Goal: Check status: Check status

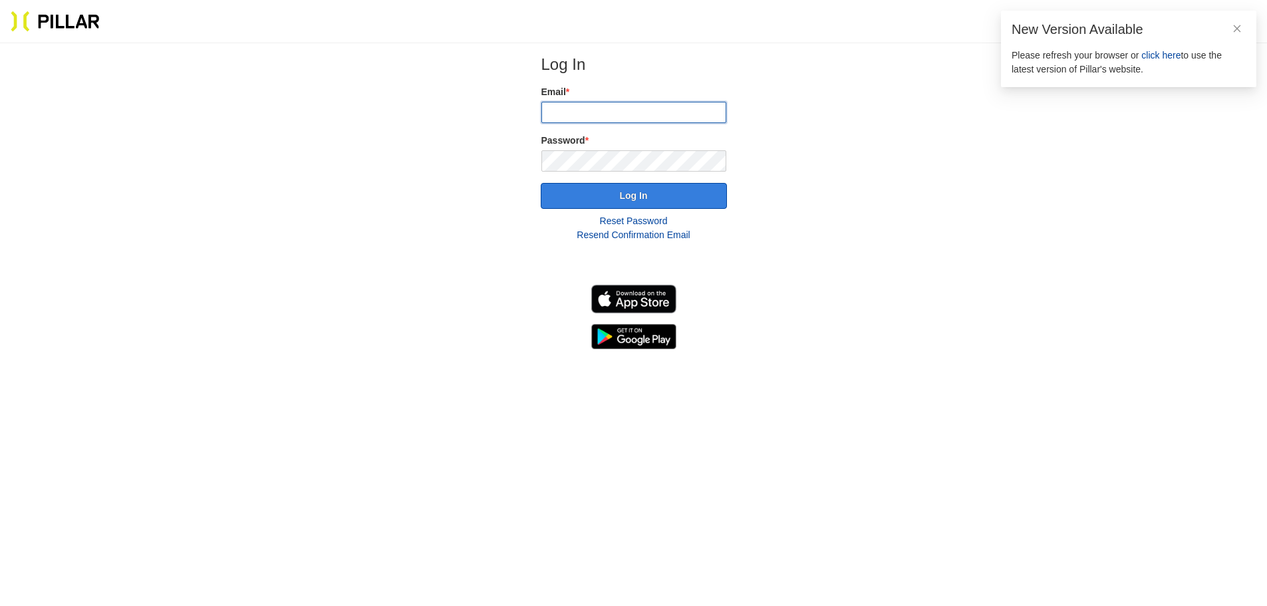
type input "pleigh@walshbrothers.com"
click at [704, 207] on button "Log In" at bounding box center [634, 196] width 186 height 26
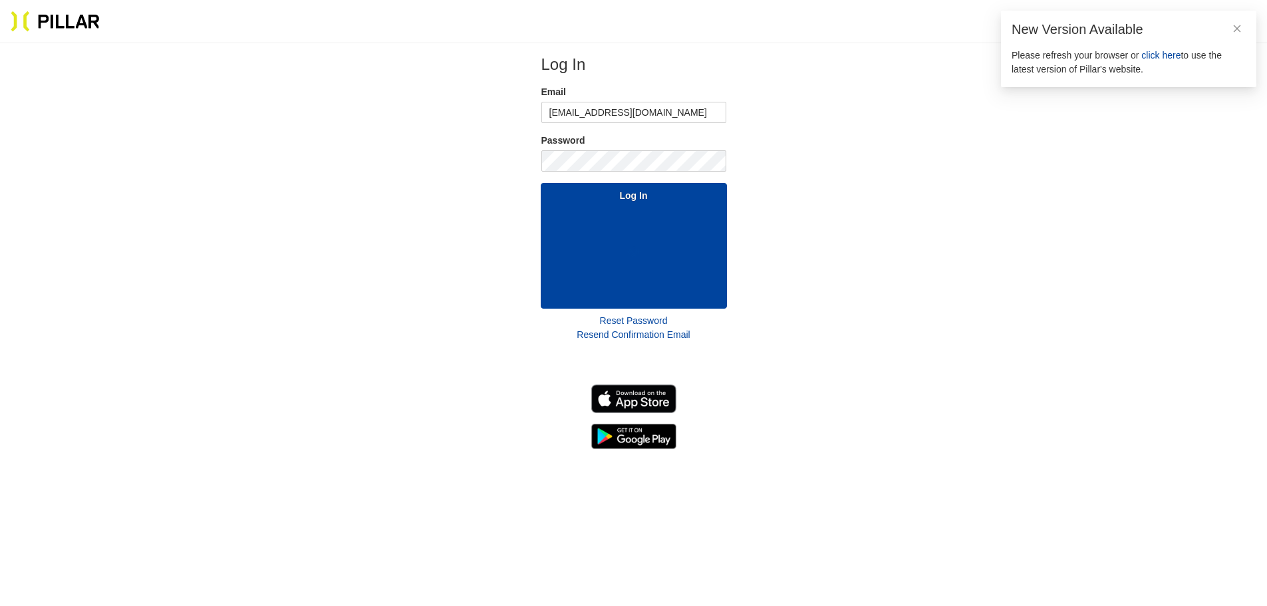
click at [1177, 60] on span "click here" at bounding box center [1160, 55] width 39 height 11
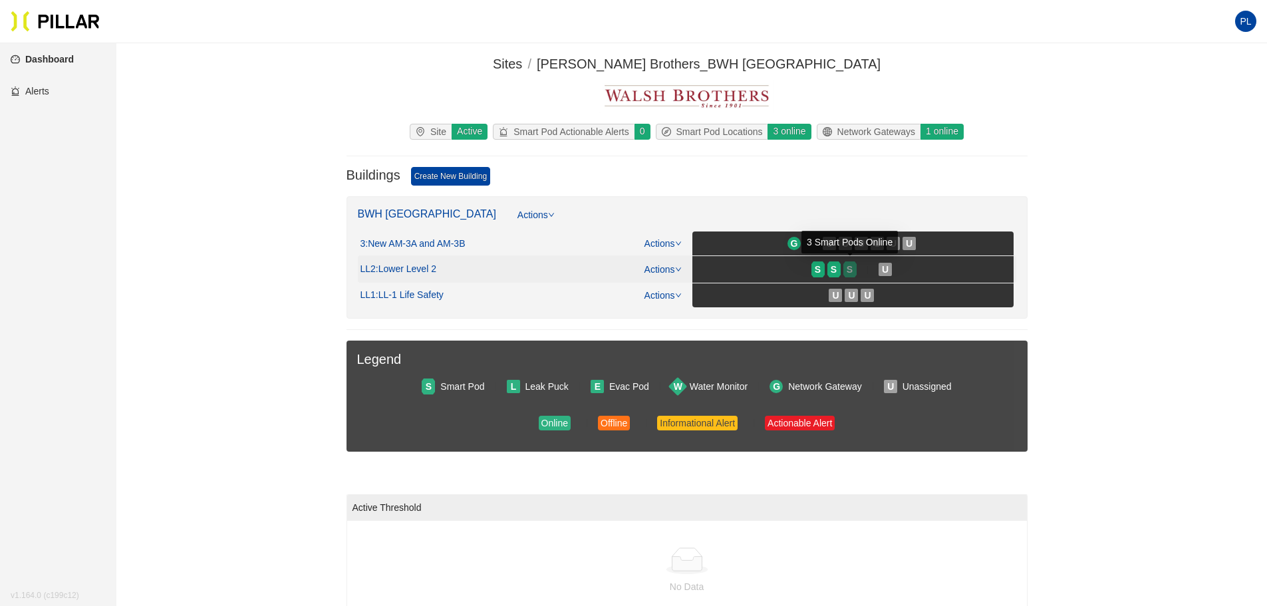
click at [843, 269] on div "S" at bounding box center [849, 269] width 13 height 11
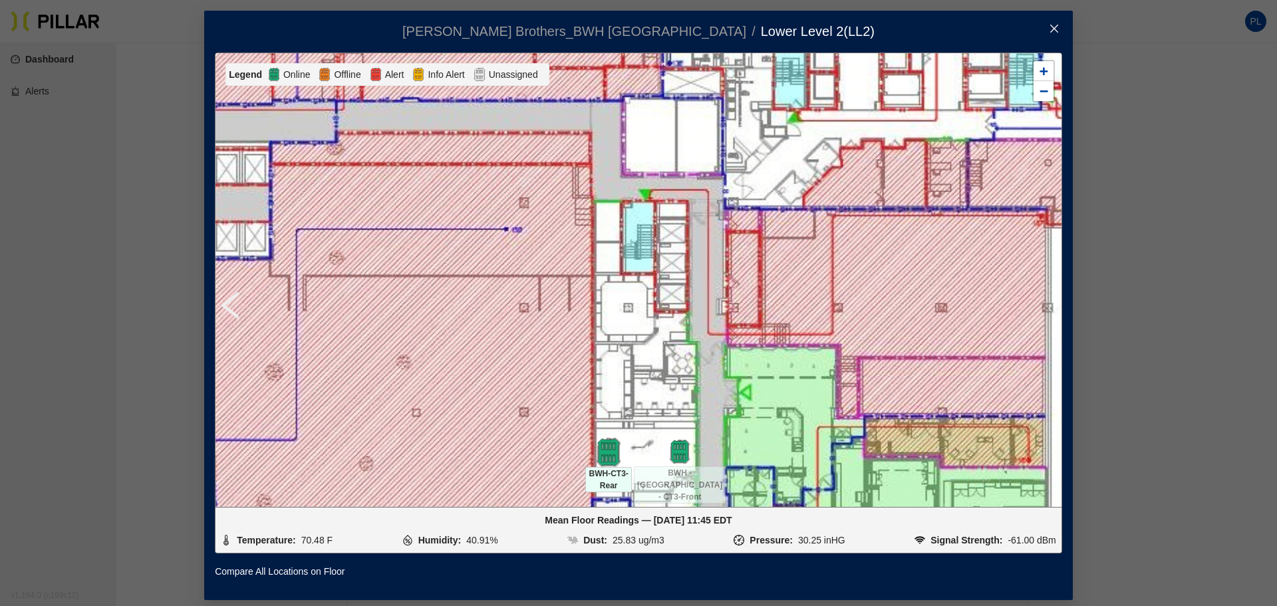
click at [606, 449] on img at bounding box center [608, 452] width 29 height 29
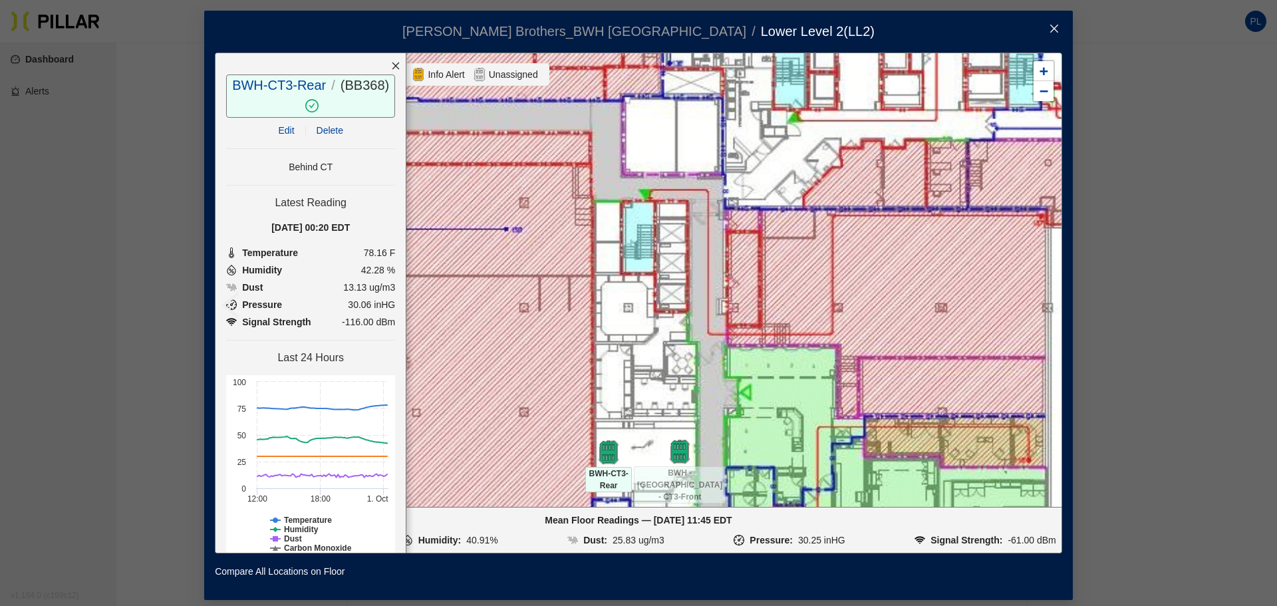
click at [316, 226] on div "[DATE] 00:20 EDT" at bounding box center [310, 227] width 169 height 15
click at [341, 229] on div "[DATE] 00:20 EDT" at bounding box center [310, 227] width 169 height 15
click at [327, 267] on li "Humidity 42.28 %" at bounding box center [310, 270] width 169 height 15
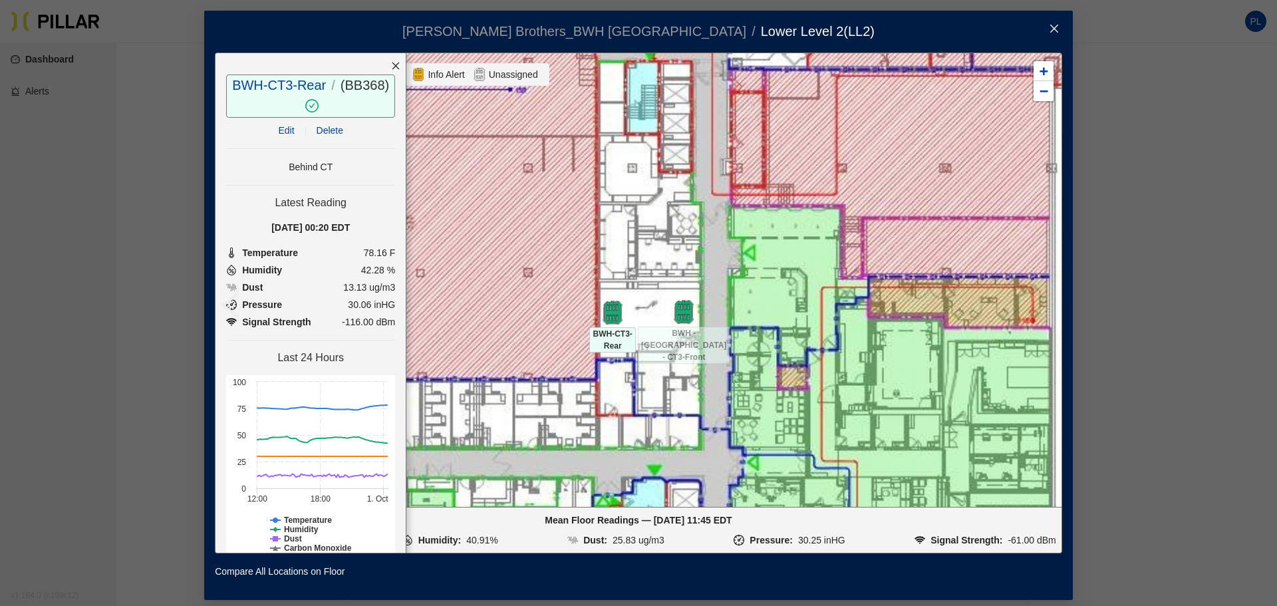
drag, startPoint x: 733, startPoint y: 315, endPoint x: 737, endPoint y: 168, distance: 147.0
click at [737, 168] on div at bounding box center [638, 279] width 846 height 453
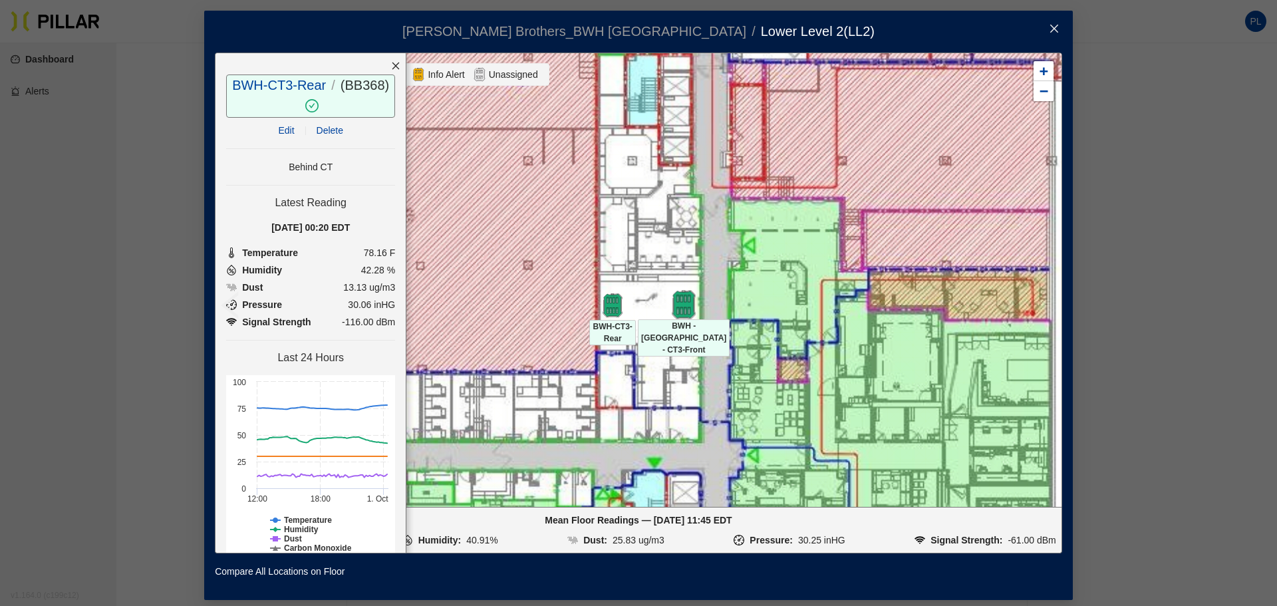
click at [684, 305] on img at bounding box center [684, 305] width 29 height 29
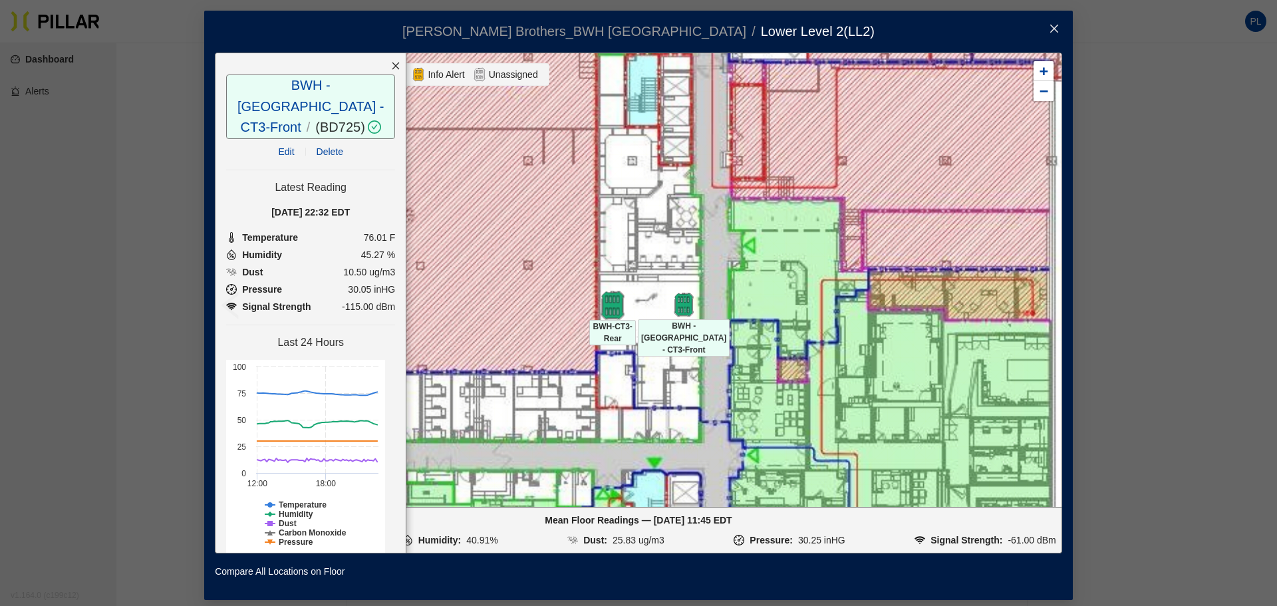
click at [612, 306] on img at bounding box center [612, 305] width 29 height 29
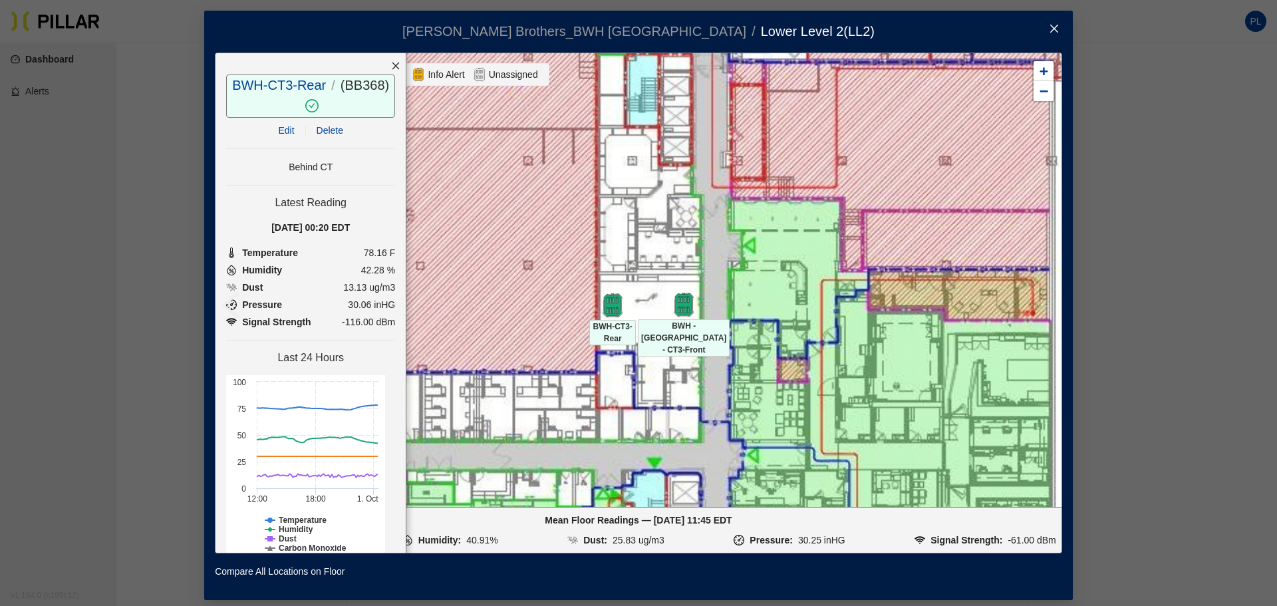
click at [1049, 23] on icon "close" at bounding box center [1054, 28] width 11 height 11
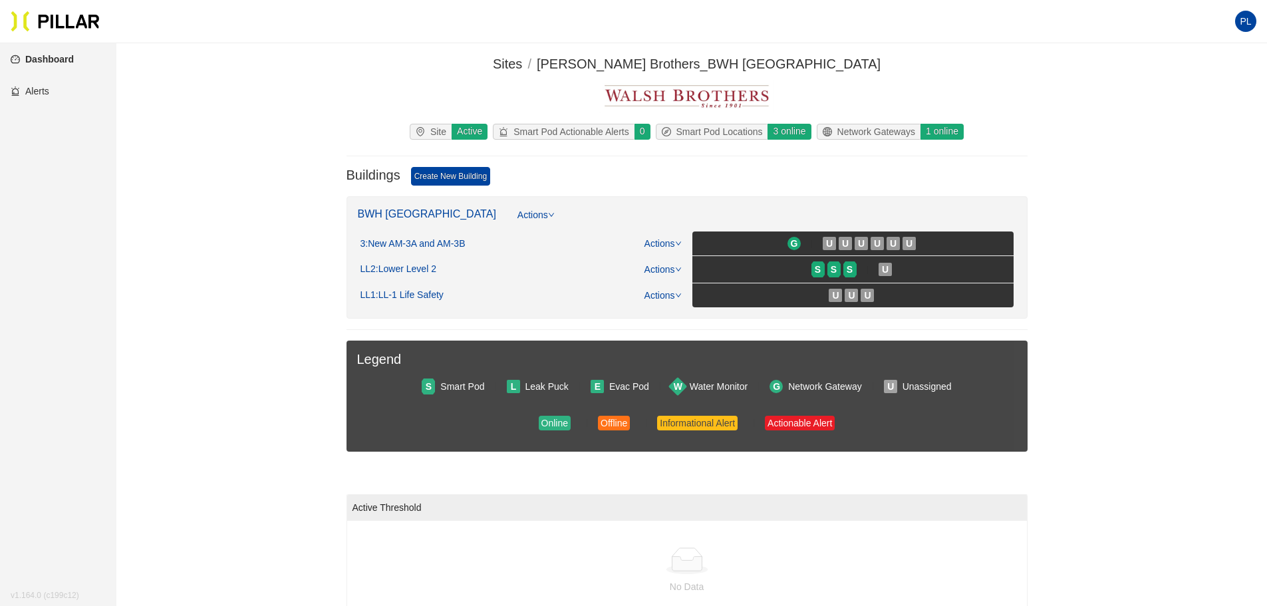
drag, startPoint x: 1043, startPoint y: 21, endPoint x: 1036, endPoint y: 19, distance: 6.8
click at [1041, 20] on section "PL" at bounding box center [633, 21] width 1267 height 43
